Goal: Transaction & Acquisition: Purchase product/service

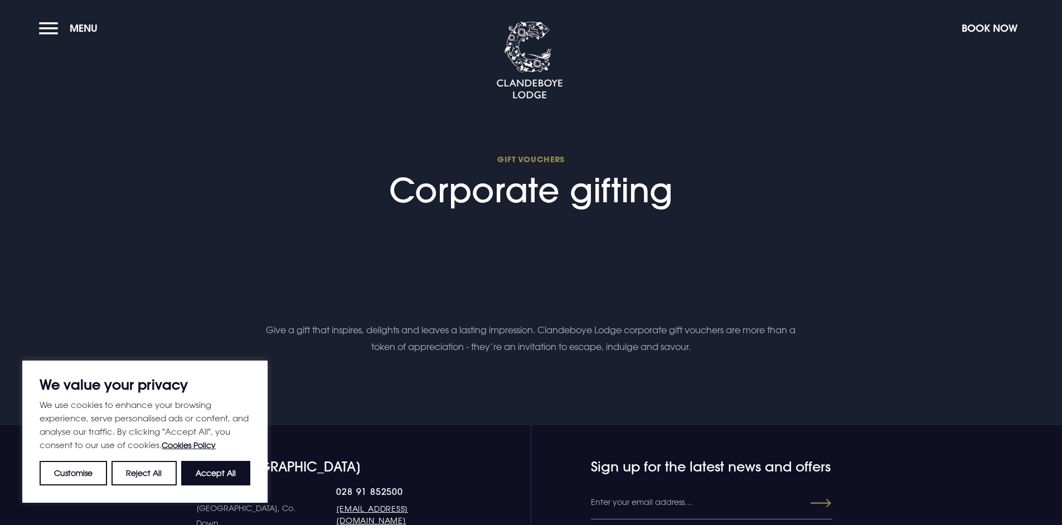
click at [543, 208] on h1 "GIFT VOUCHERS Corporate gifting" at bounding box center [531, 182] width 284 height 56
click at [542, 208] on h1 "GIFT VOUCHERS Corporate gifting" at bounding box center [531, 182] width 284 height 56
click at [541, 207] on h1 "GIFT VOUCHERS Corporate gifting" at bounding box center [531, 182] width 284 height 56
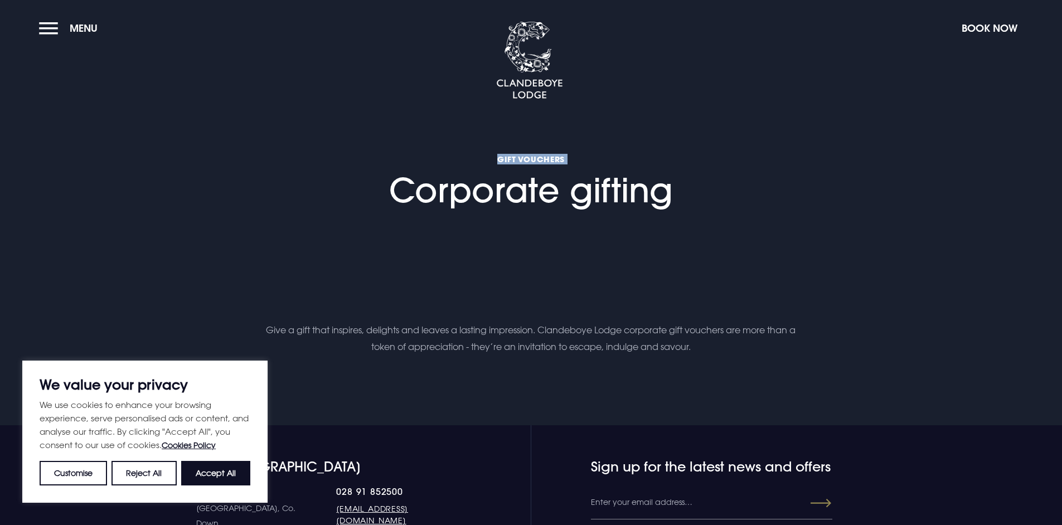
click at [541, 207] on h1 "GIFT VOUCHERS Corporate gifting" at bounding box center [531, 182] width 284 height 56
click at [552, 216] on div "GIFT VOUCHERS Corporate gifting" at bounding box center [530, 187] width 297 height 70
click at [542, 80] on img at bounding box center [529, 61] width 67 height 78
